Goal: Information Seeking & Learning: Learn about a topic

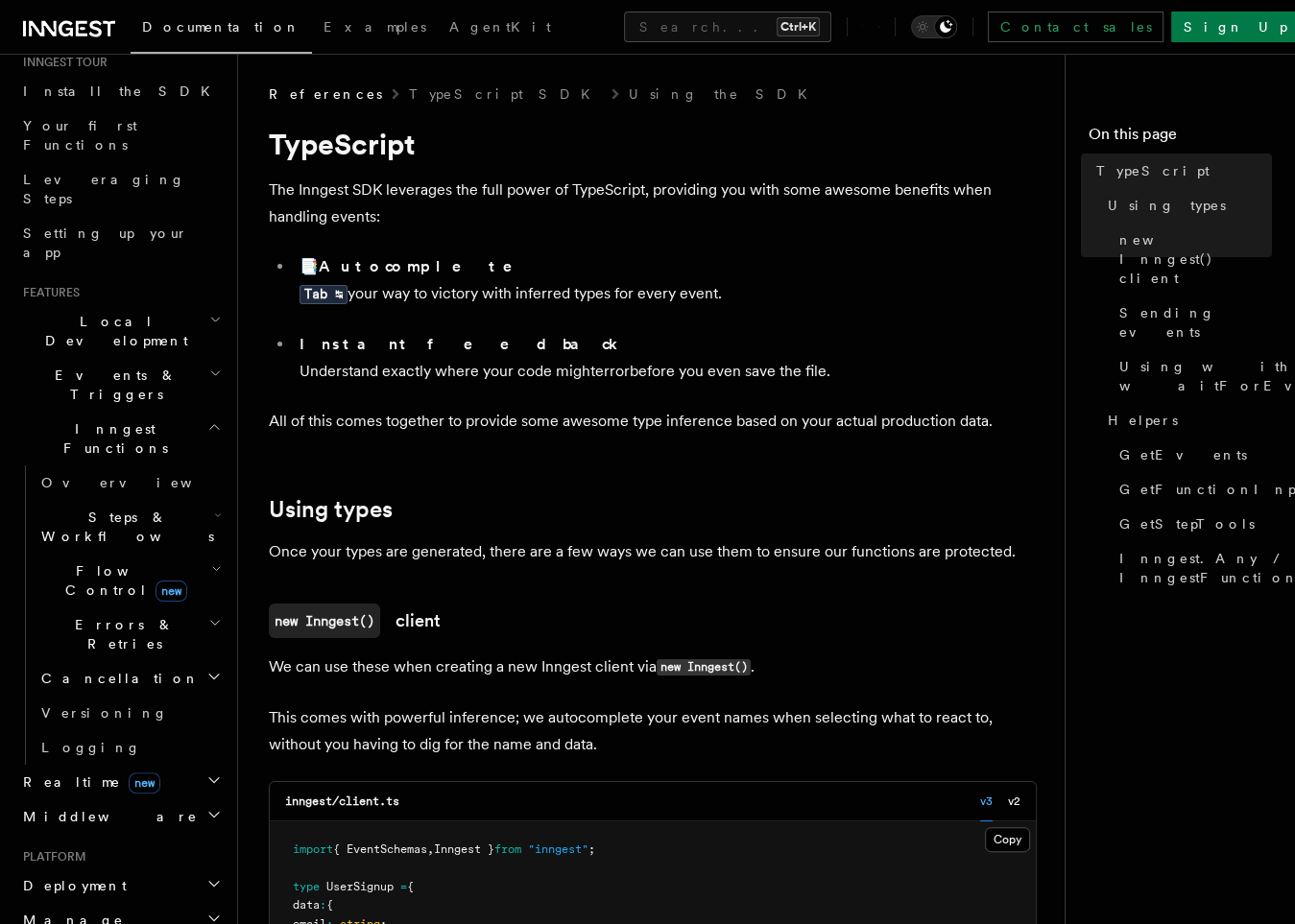
scroll to position [231, 0]
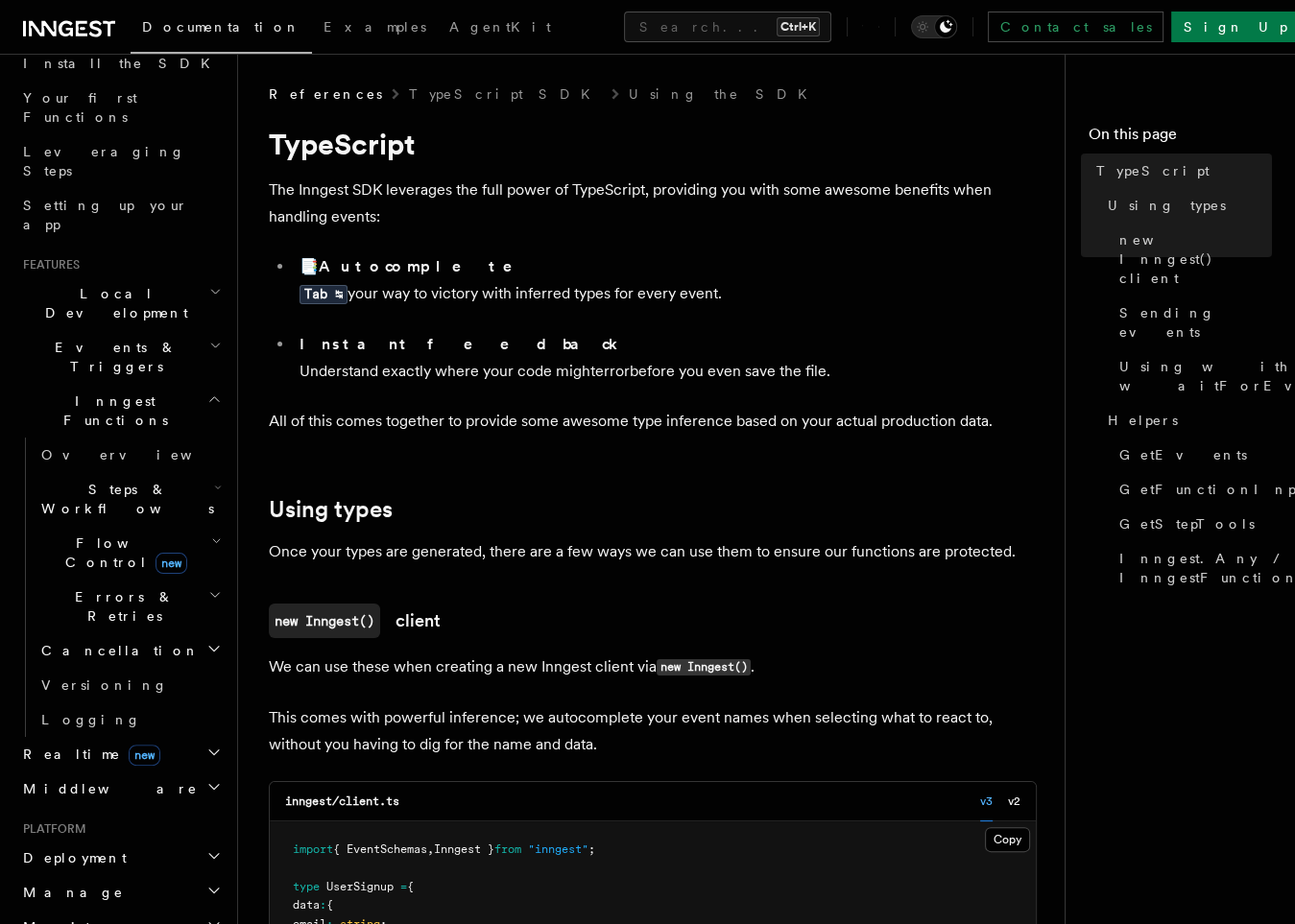
click at [85, 480] on span "Steps & Workflows" at bounding box center [124, 499] width 180 height 39
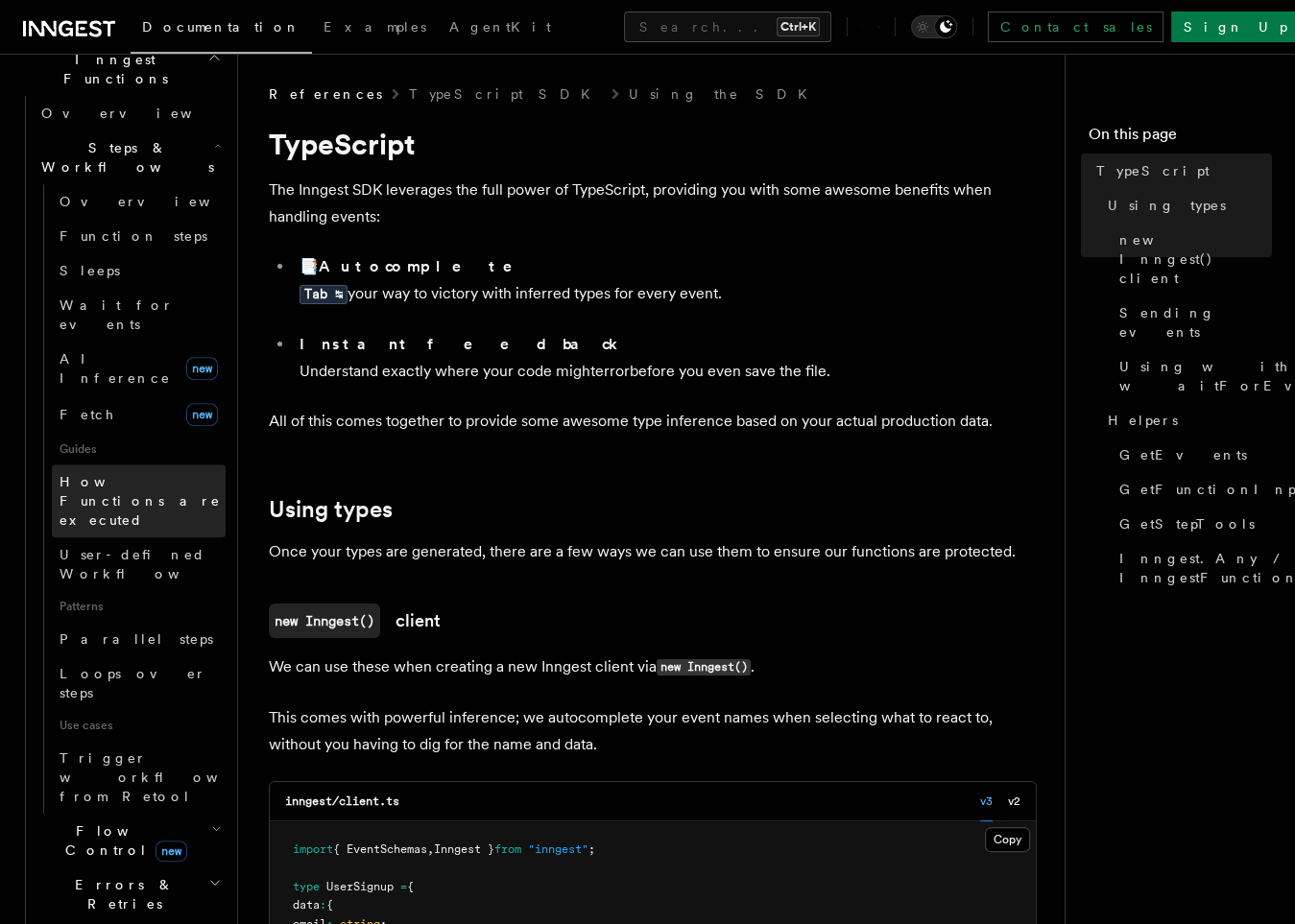
scroll to position [576, 0]
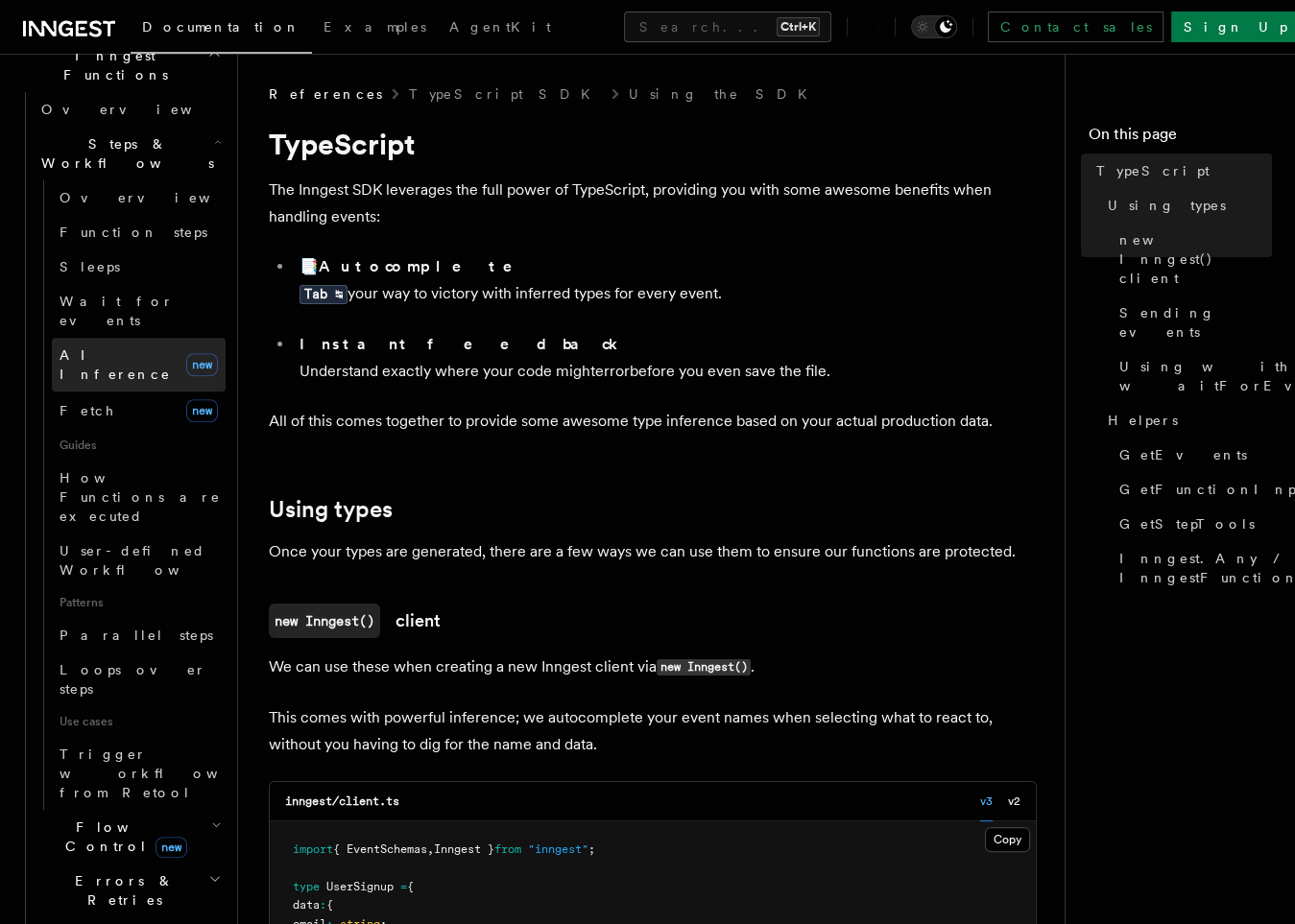
click at [107, 347] on span "AI Inference" at bounding box center [115, 364] width 112 height 35
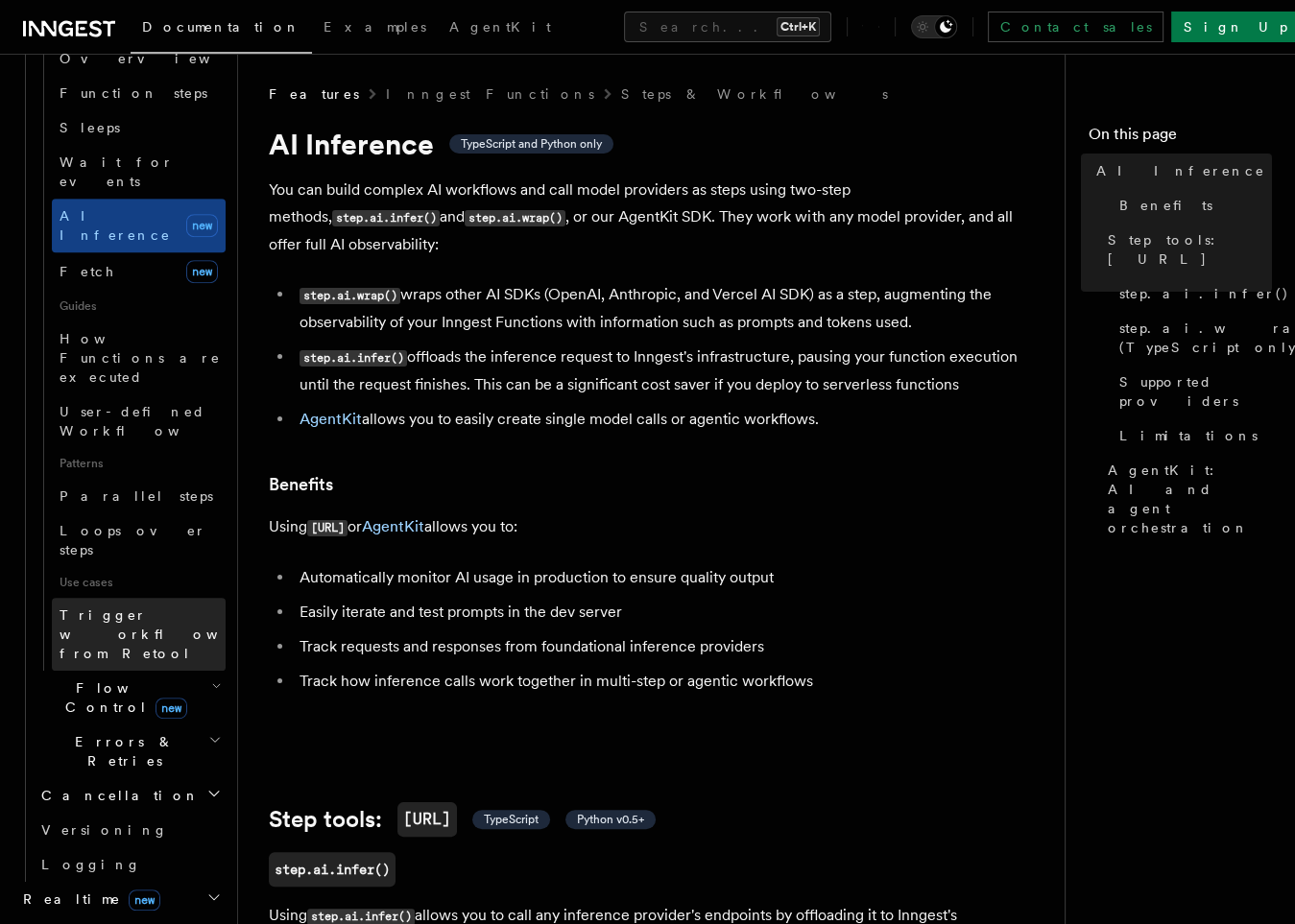
scroll to position [806, 0]
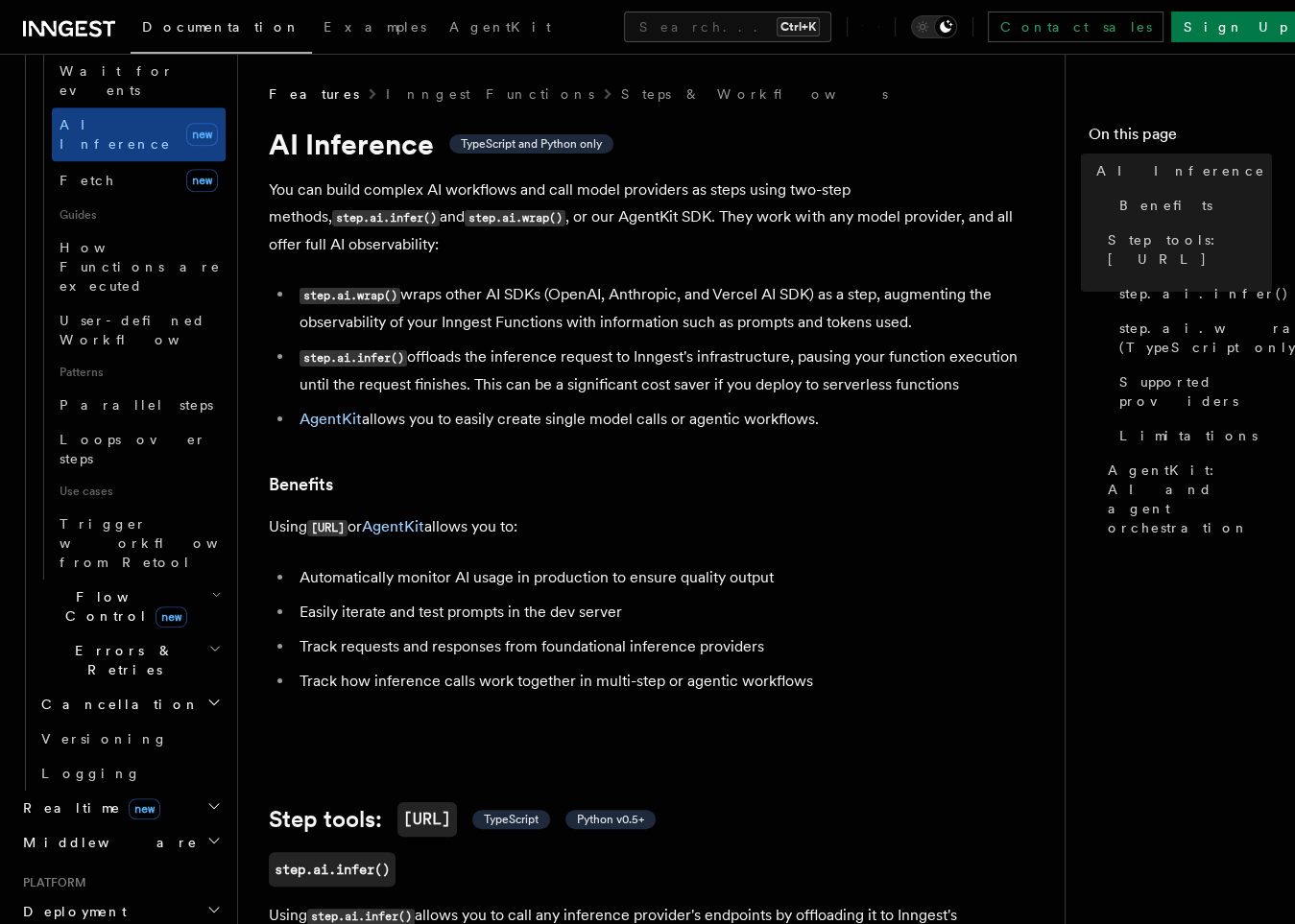
click at [103, 588] on span "Flow Control new" at bounding box center [123, 606] width 178 height 39
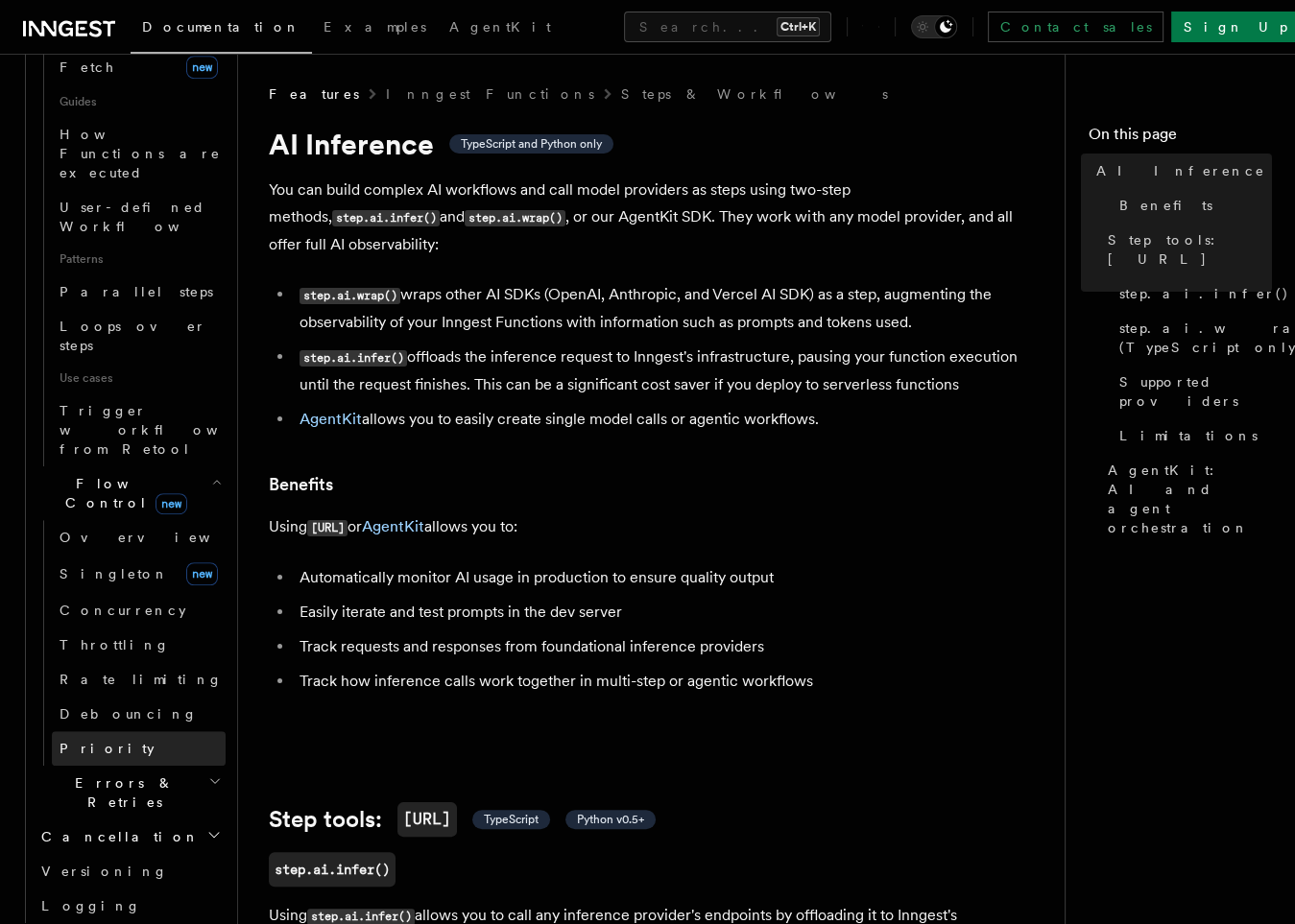
scroll to position [922, 0]
click at [114, 772] on span "Errors & Retries" at bounding box center [121, 790] width 175 height 39
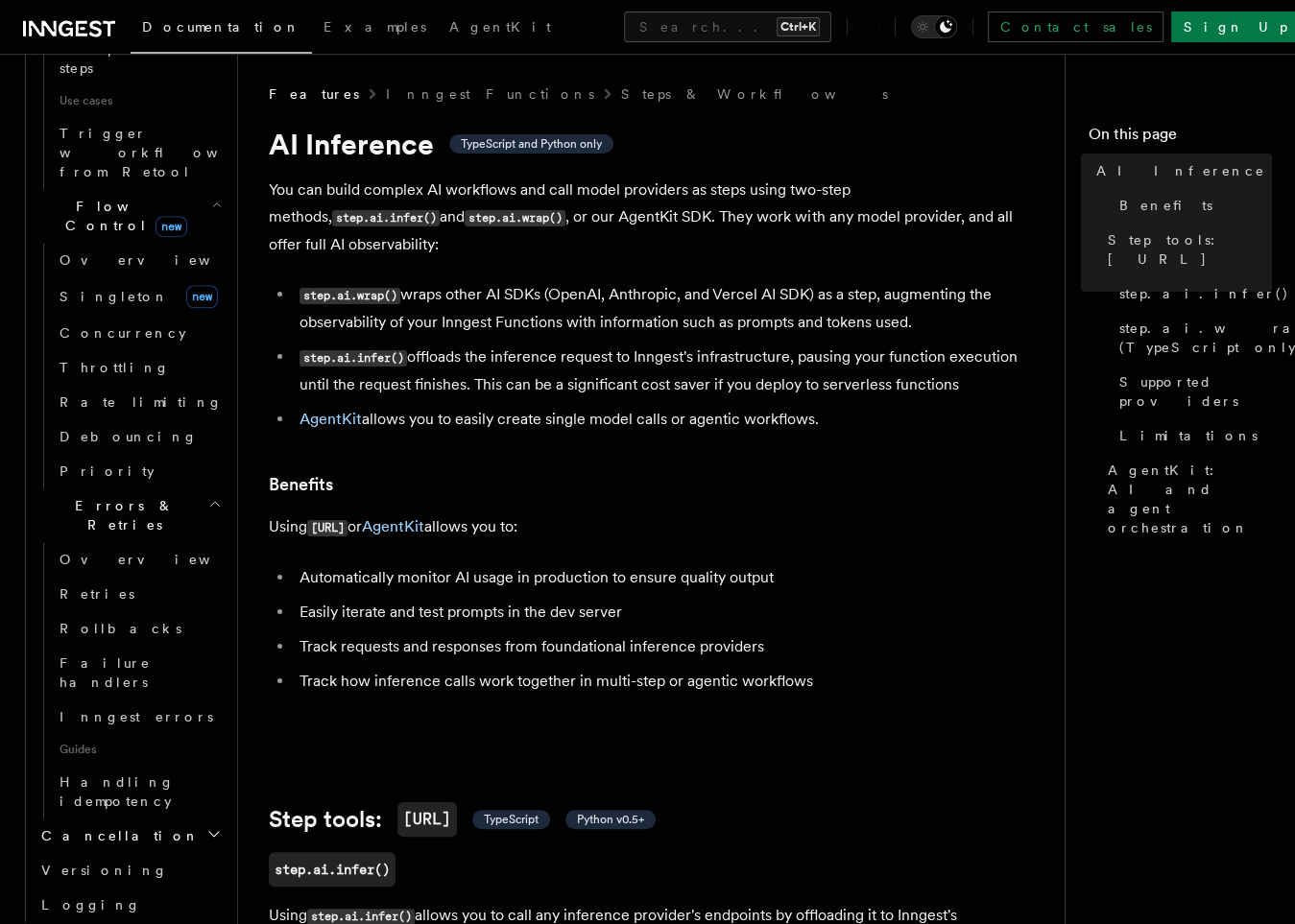
scroll to position [1267, 0]
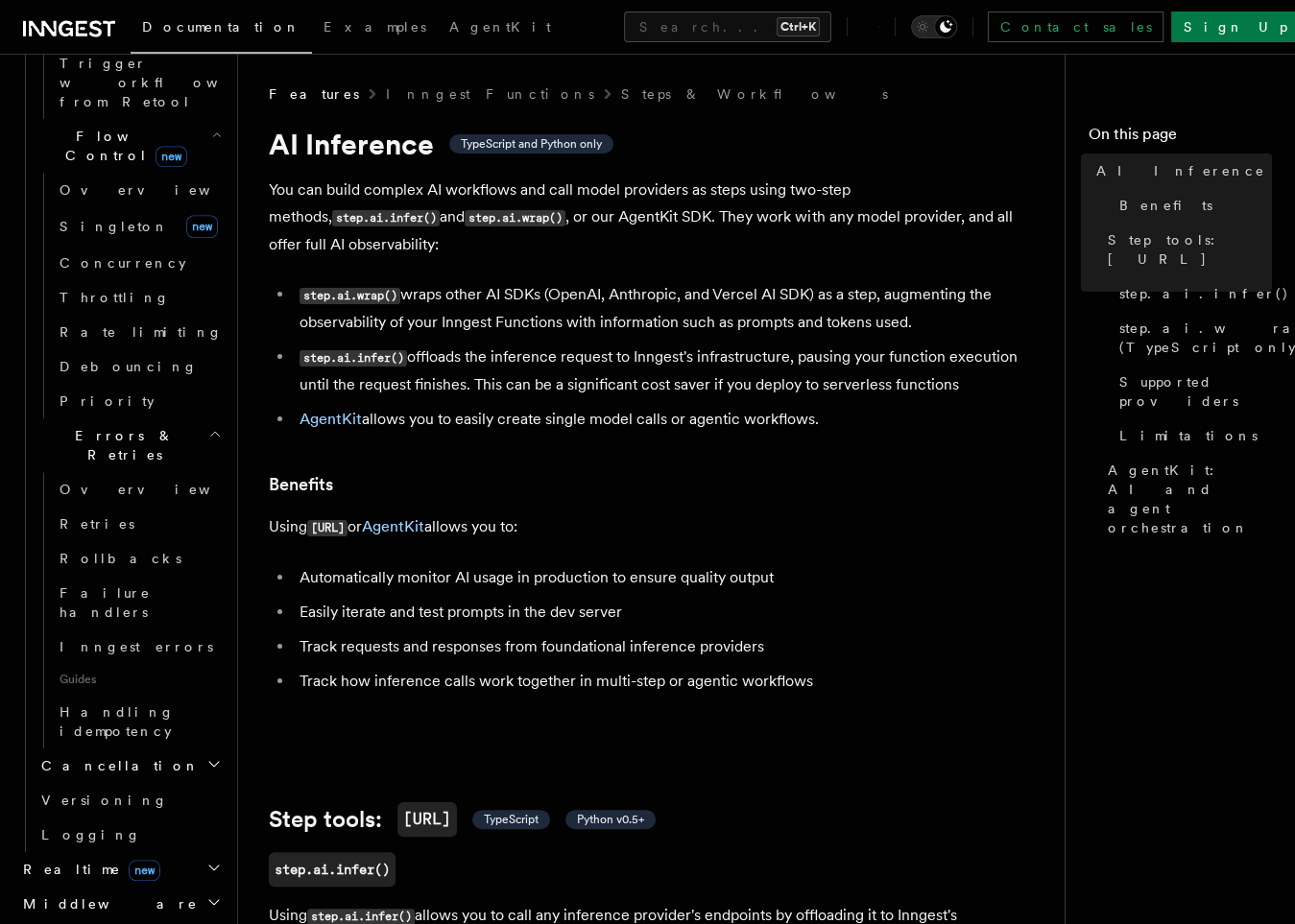
click at [137, 749] on h2 "Cancellation" at bounding box center [130, 766] width 192 height 35
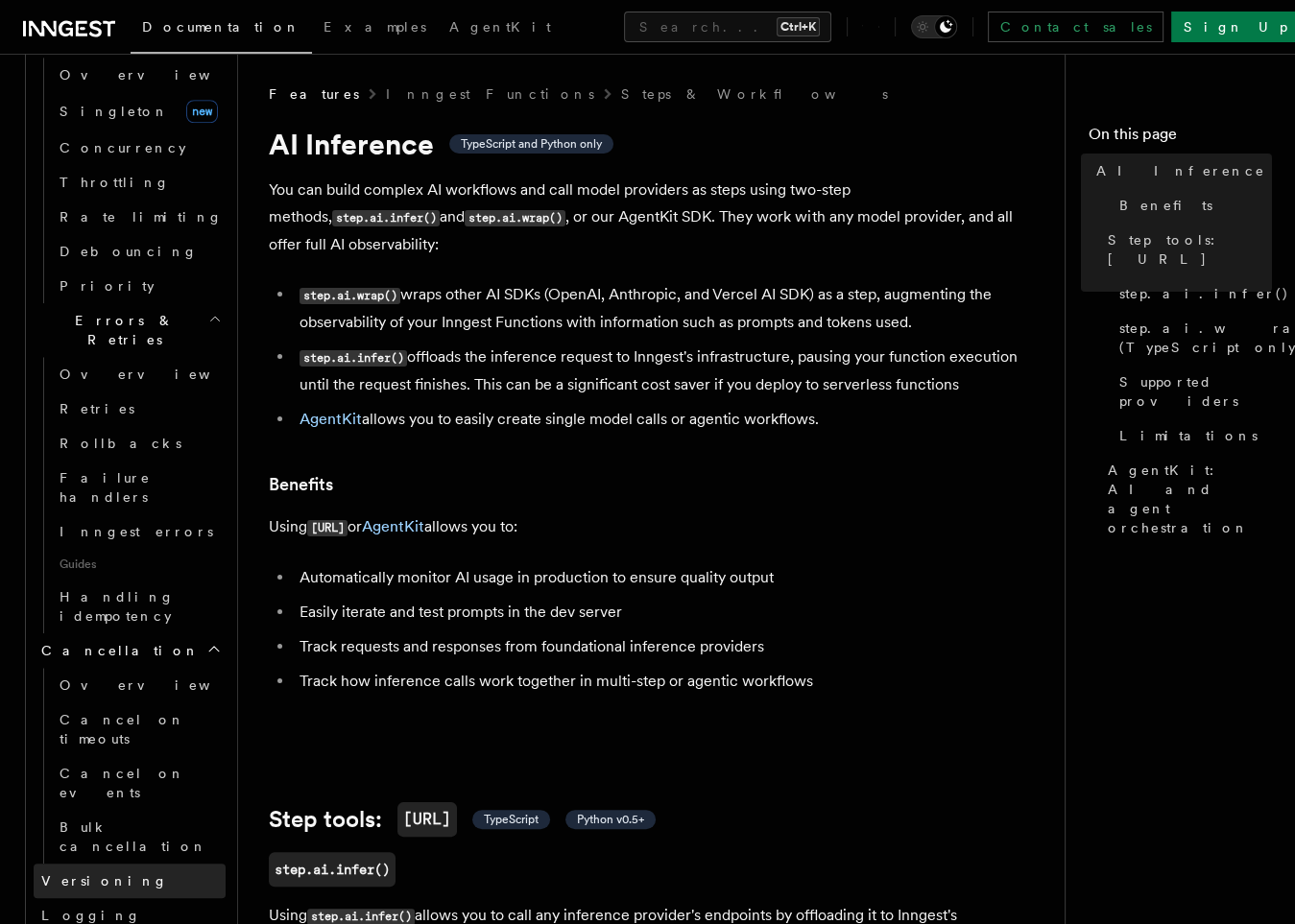
click at [122, 864] on link "Versioning" at bounding box center [130, 880] width 192 height 35
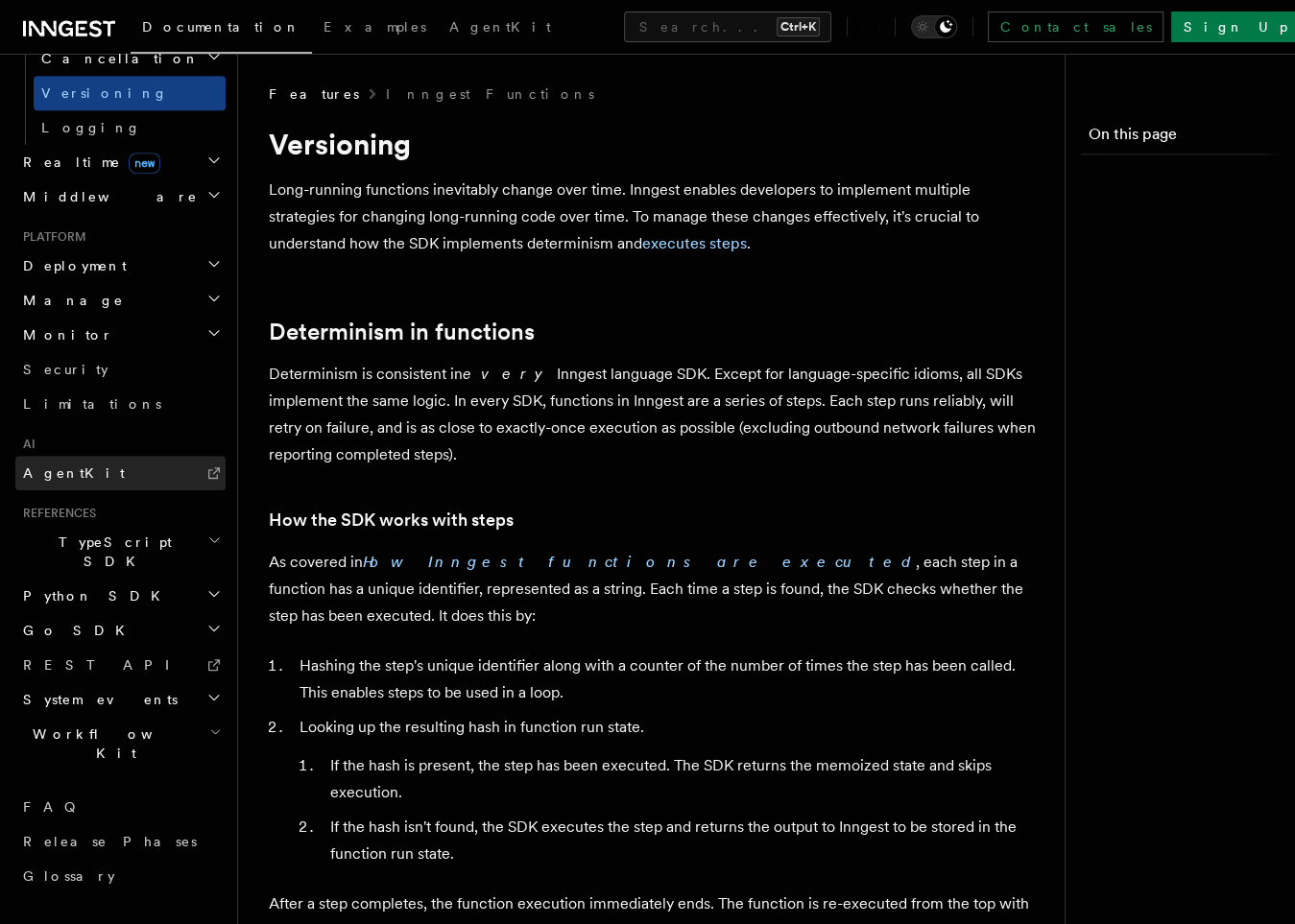
scroll to position [610, 0]
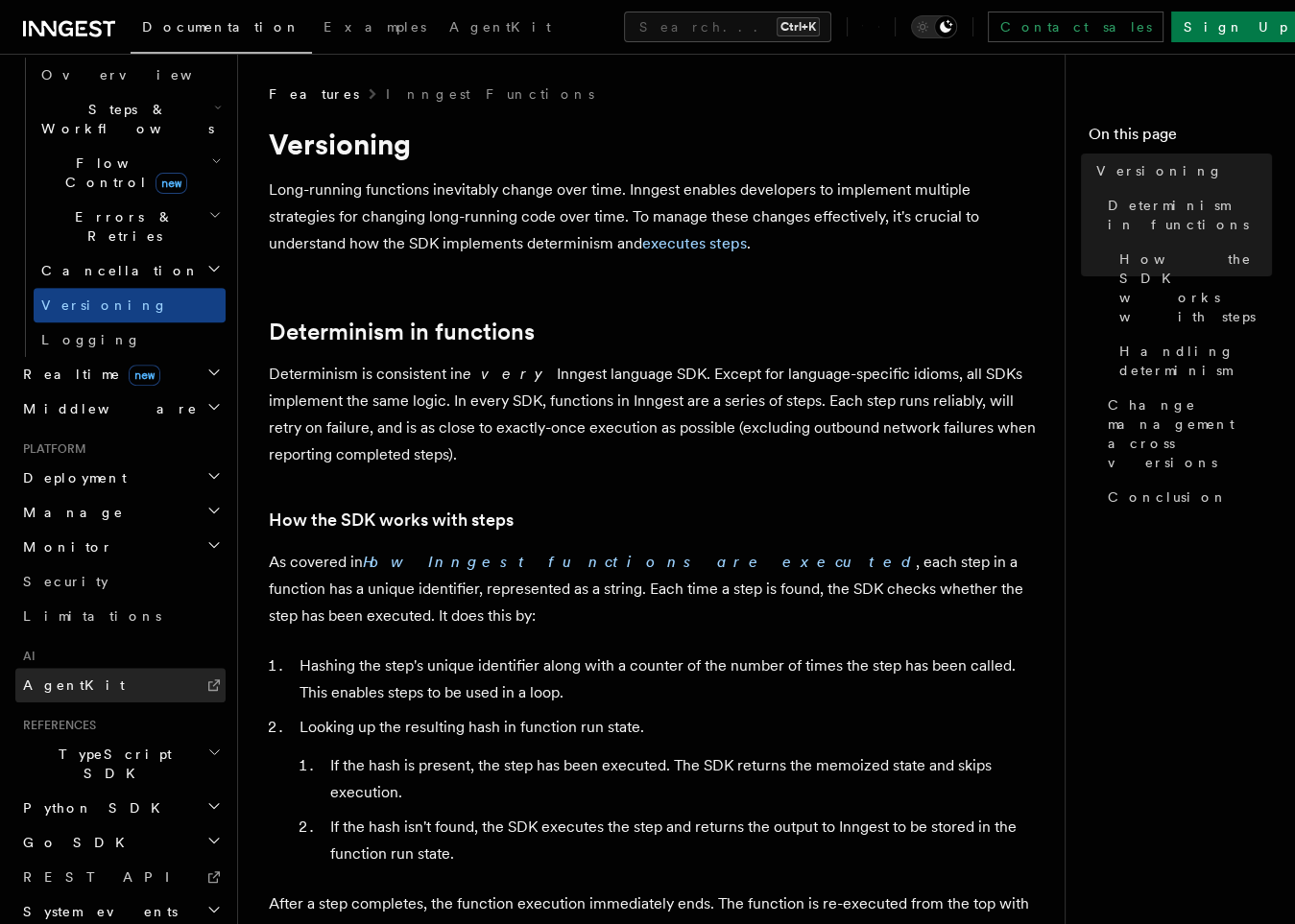
click at [77, 668] on link "AgentKit" at bounding box center [121, 685] width 211 height 35
